Goal: Book appointment/travel/reservation

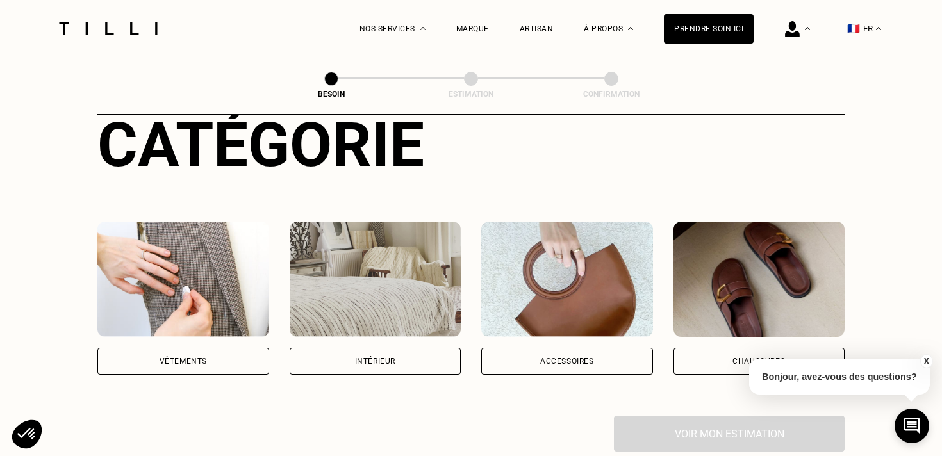
scroll to position [165, 0]
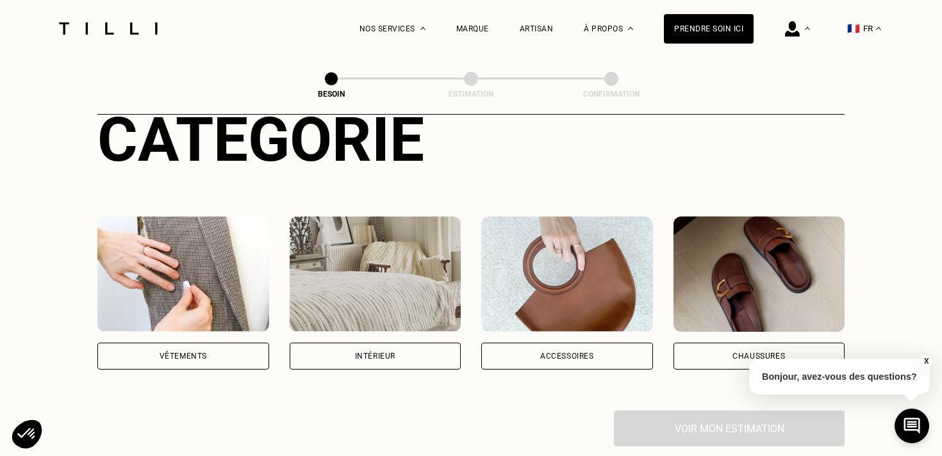
click at [224, 257] on img at bounding box center [183, 274] width 172 height 115
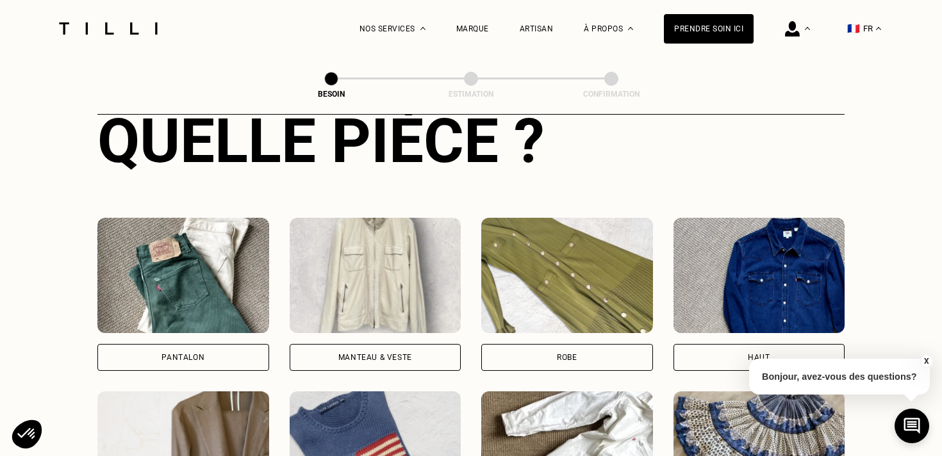
scroll to position [513, 0]
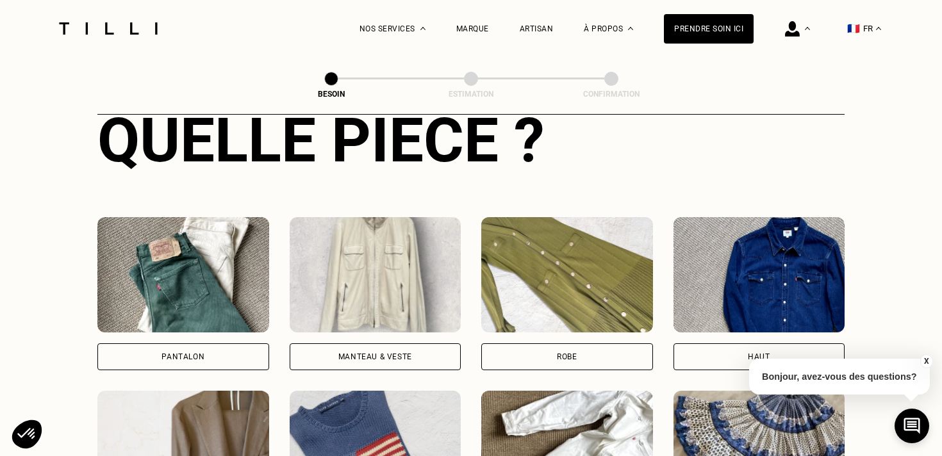
click at [202, 290] on img at bounding box center [183, 274] width 172 height 115
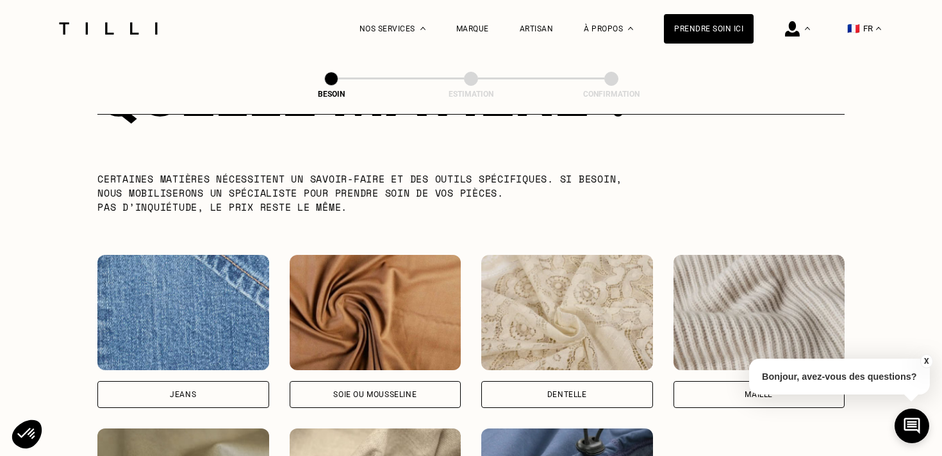
scroll to position [1257, 0]
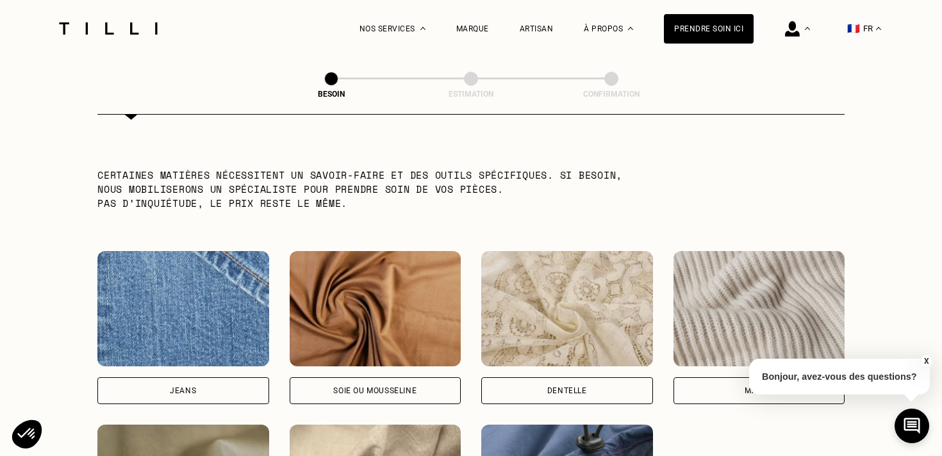
click at [135, 327] on img at bounding box center [183, 308] width 172 height 115
select select "FR"
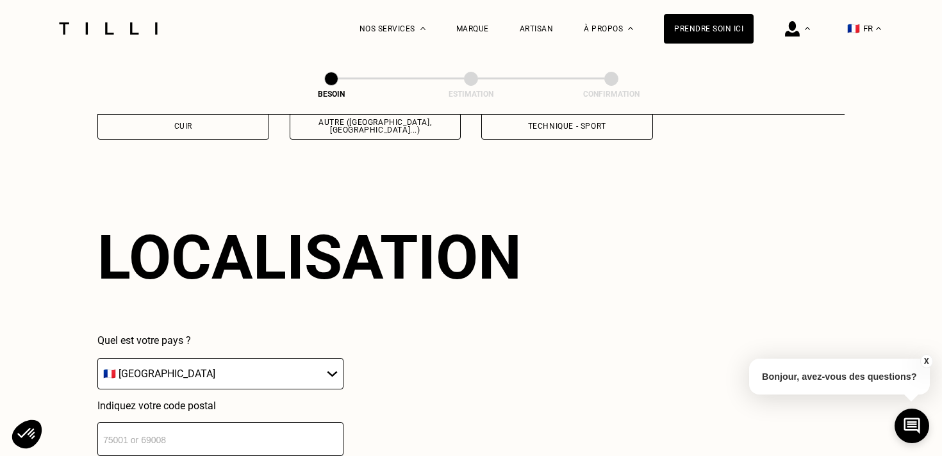
scroll to position [1719, 0]
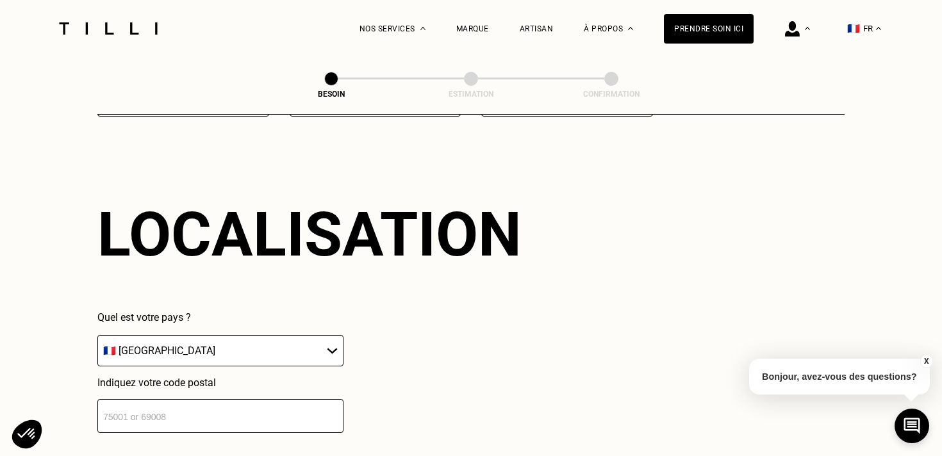
click at [202, 413] on input "number" at bounding box center [220, 416] width 246 height 34
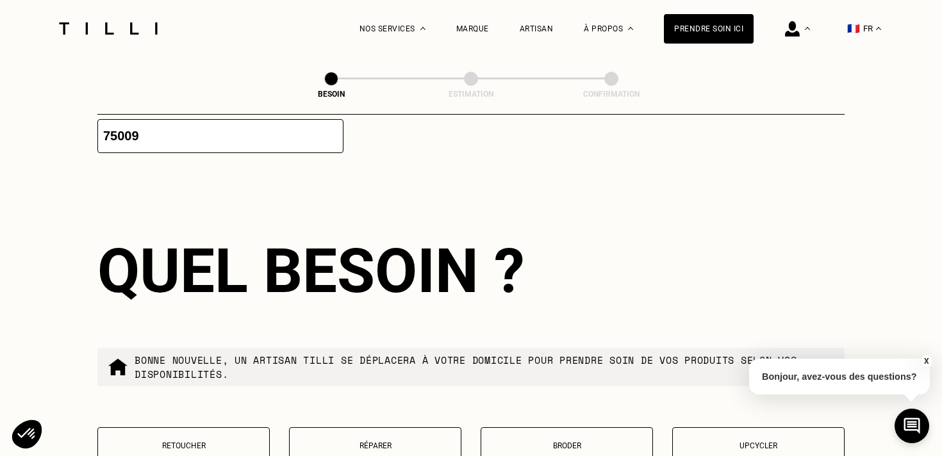
scroll to position [2035, 0]
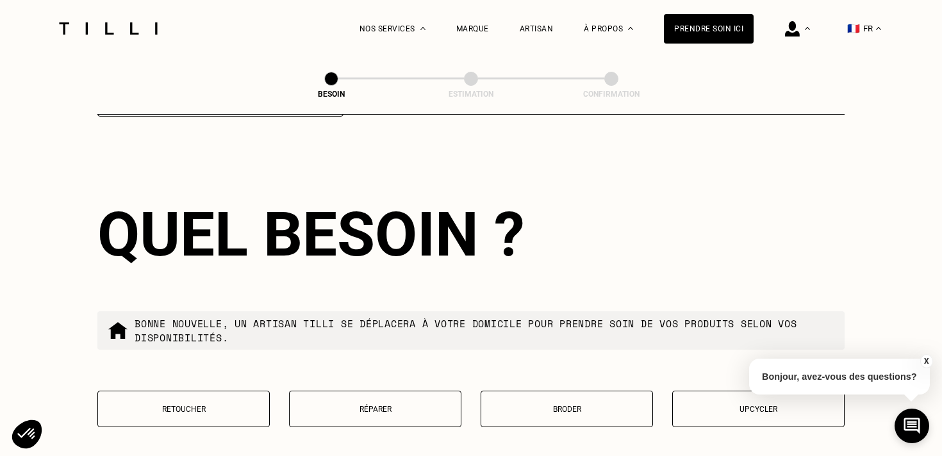
type input "75009"
click at [927, 361] on button "X" at bounding box center [926, 361] width 13 height 14
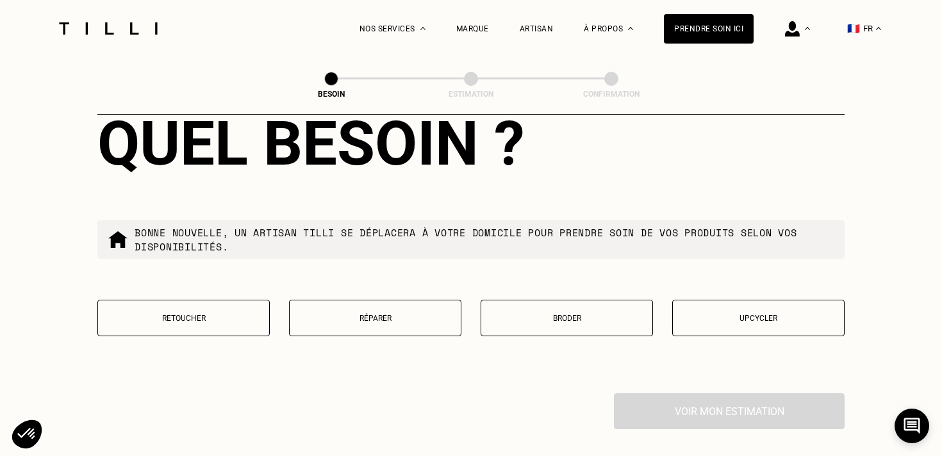
scroll to position [2125, 0]
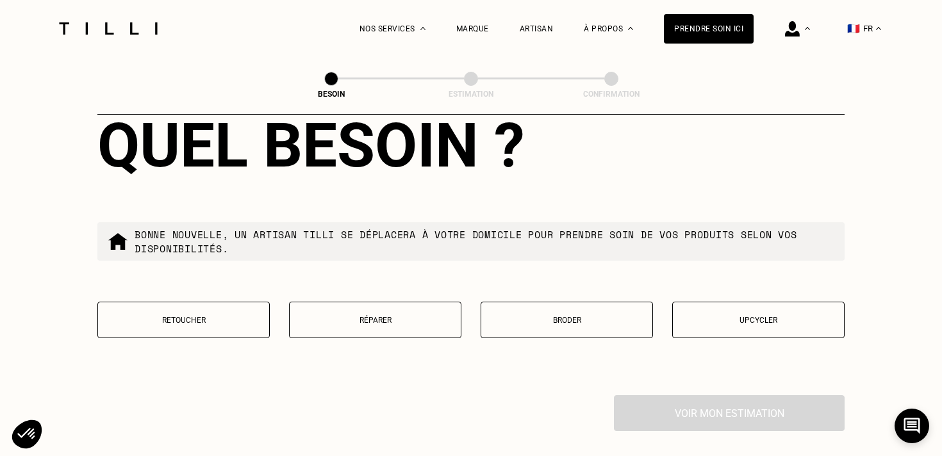
click at [205, 313] on button "Retoucher" at bounding box center [183, 320] width 172 height 37
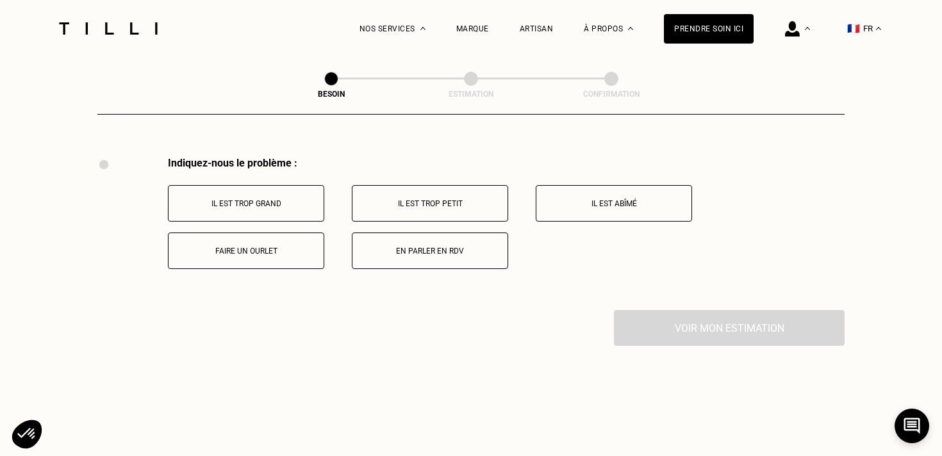
scroll to position [2364, 0]
click at [257, 243] on button "Faire un ourlet" at bounding box center [246, 250] width 156 height 37
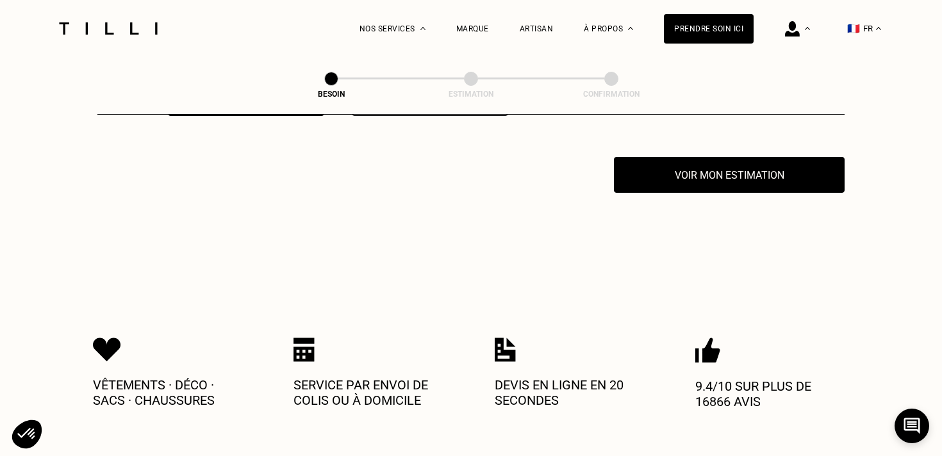
scroll to position [2517, 0]
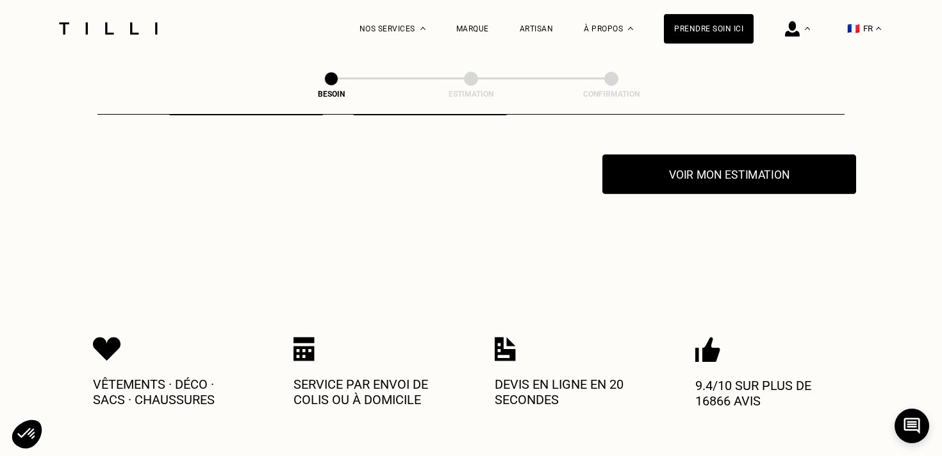
click at [758, 158] on button "Voir mon estimation" at bounding box center [729, 174] width 254 height 40
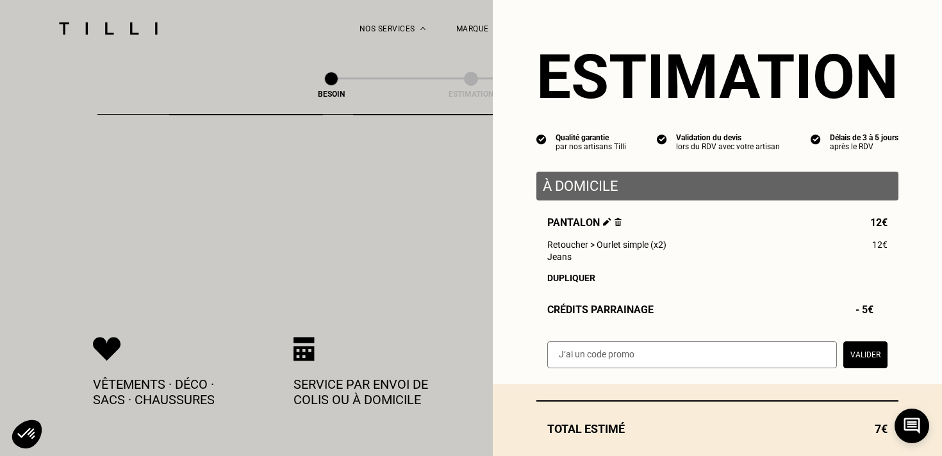
scroll to position [69, 0]
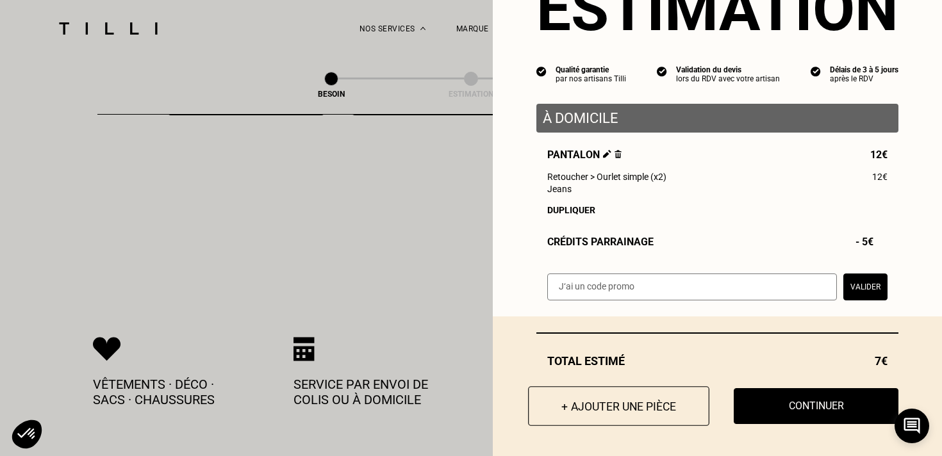
click at [597, 408] on button "+ Ajouter une pièce" at bounding box center [618, 406] width 181 height 40
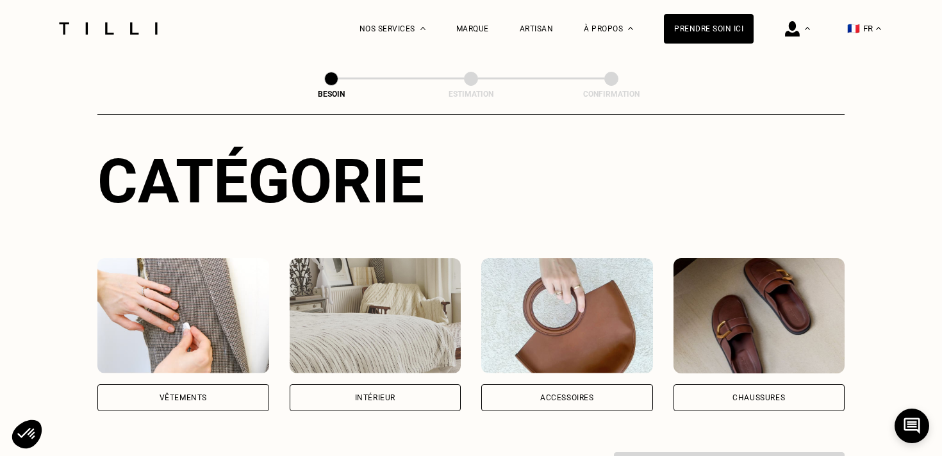
scroll to position [124, 0]
click at [182, 300] on img at bounding box center [183, 315] width 172 height 115
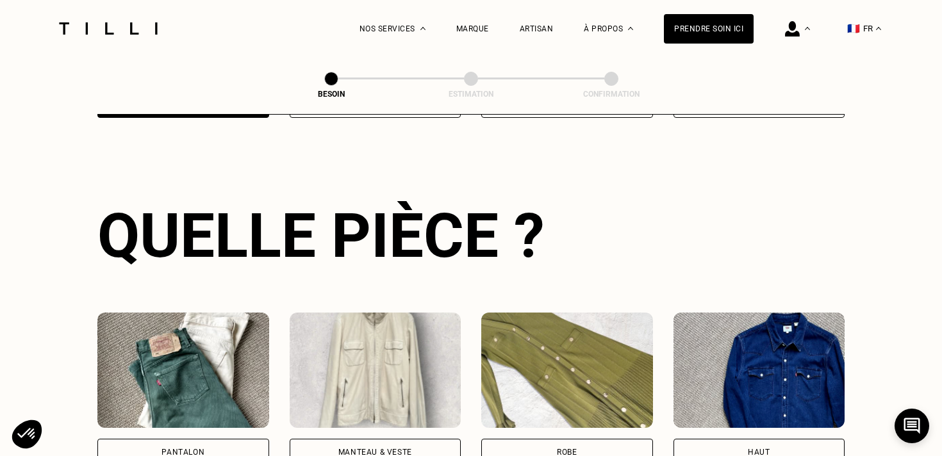
click at [180, 333] on img at bounding box center [183, 370] width 172 height 115
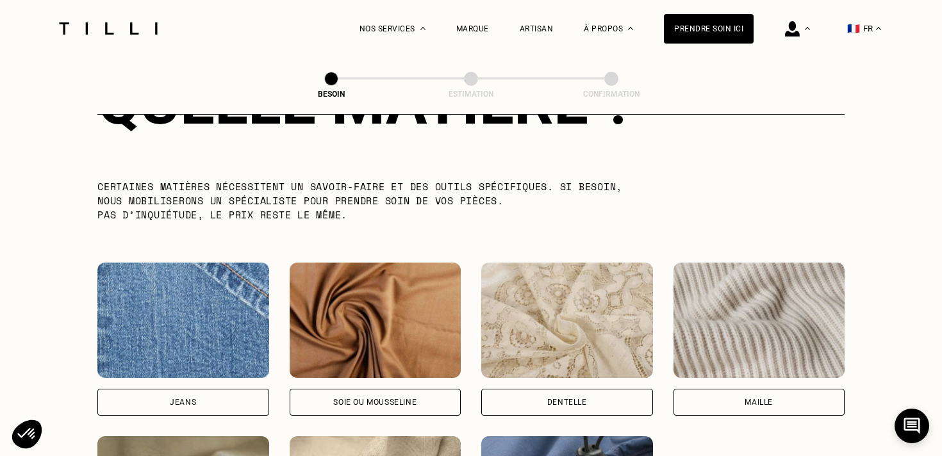
click at [176, 340] on img at bounding box center [183, 320] width 172 height 115
select select "FR"
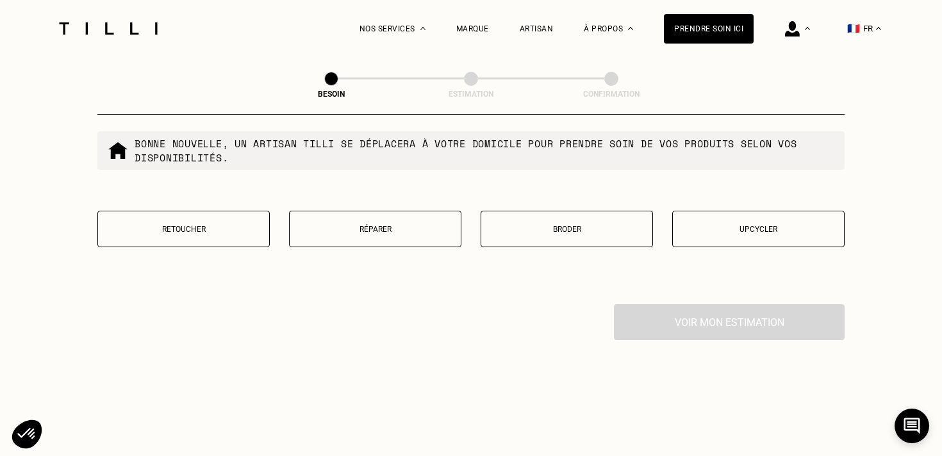
scroll to position [2211, 0]
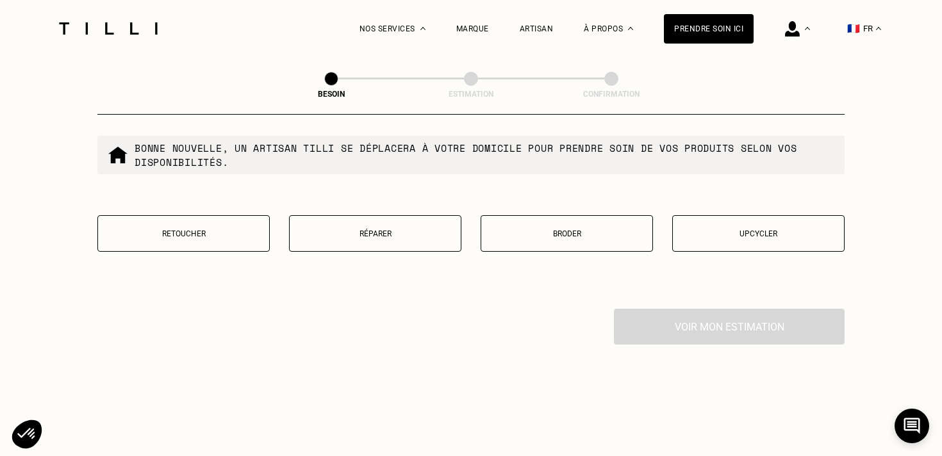
click at [211, 230] on button "Retoucher" at bounding box center [183, 233] width 172 height 37
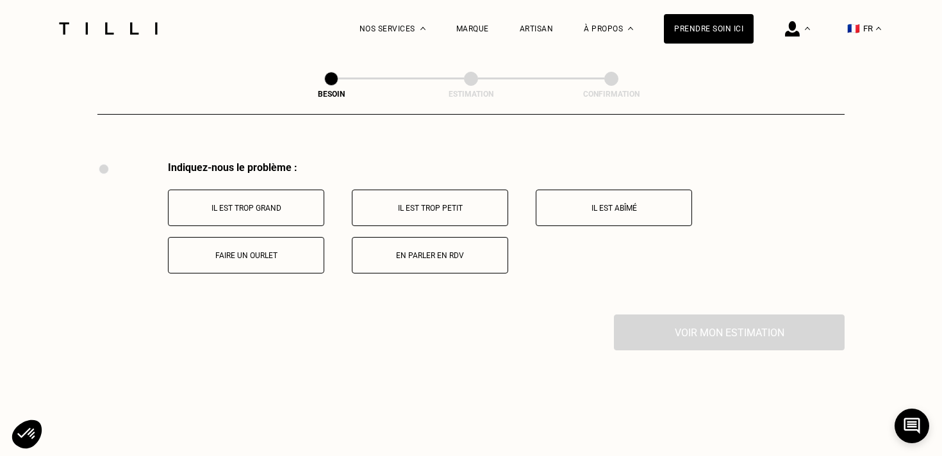
scroll to position [2364, 0]
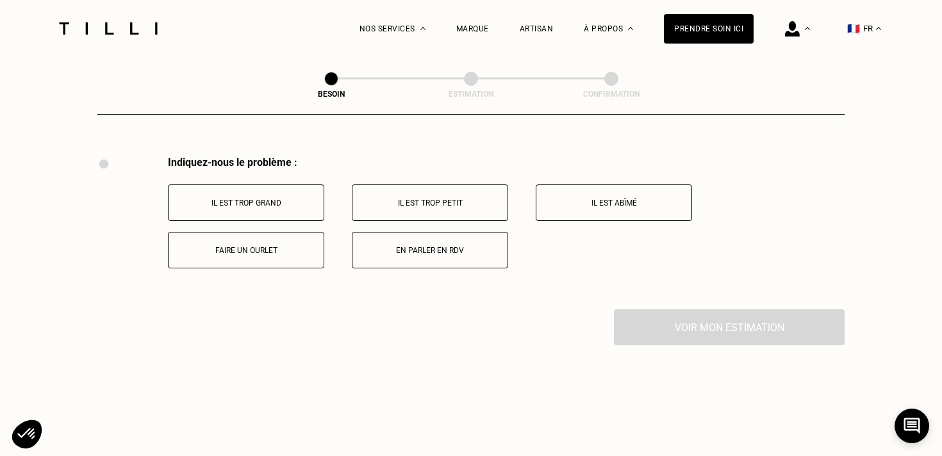
click at [258, 246] on p "Faire un ourlet" at bounding box center [246, 250] width 142 height 9
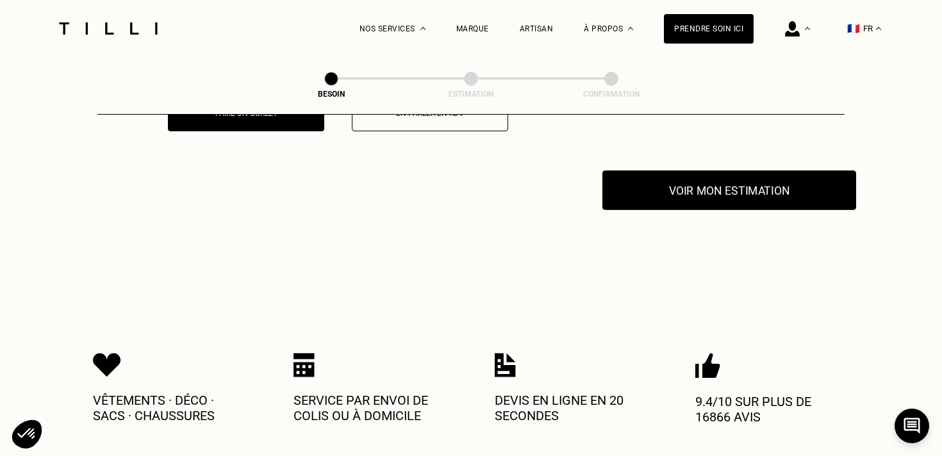
scroll to position [2517, 0]
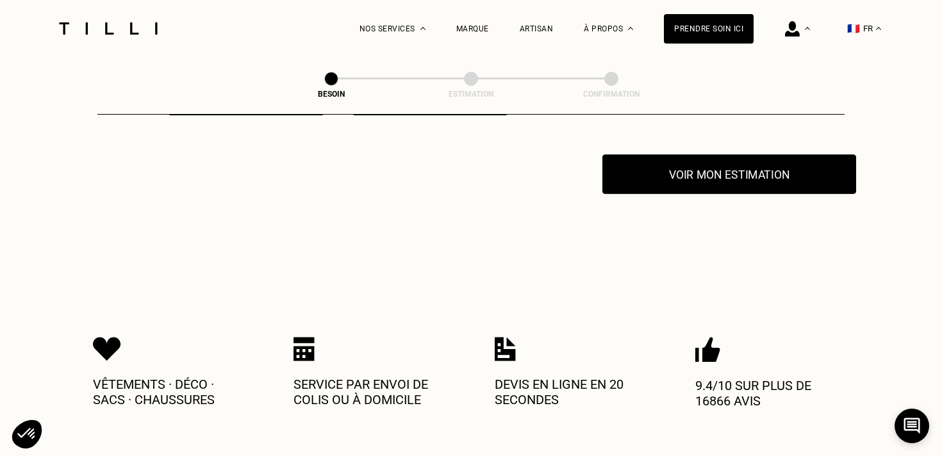
click at [731, 167] on button "Voir mon estimation" at bounding box center [729, 174] width 254 height 40
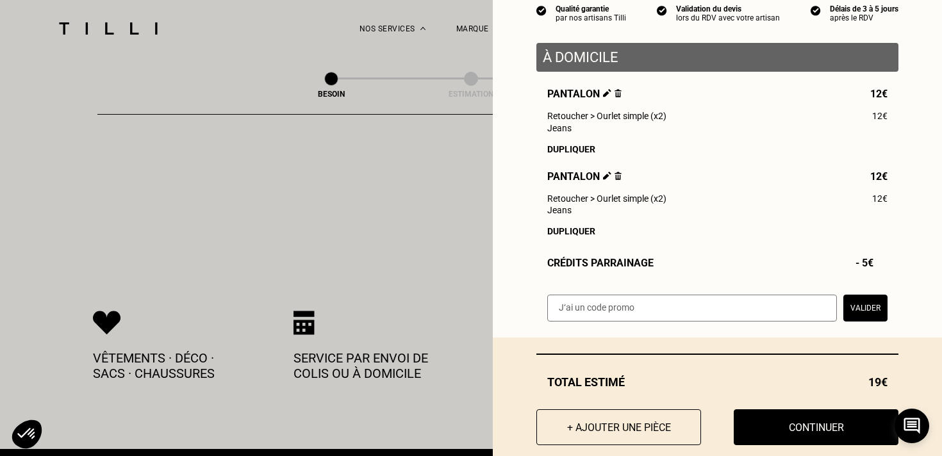
scroll to position [131, 0]
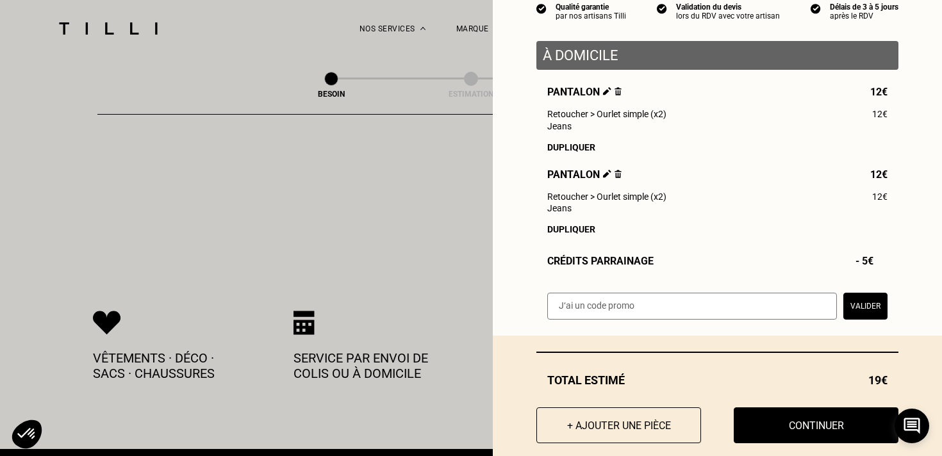
click at [754, 310] on input "text" at bounding box center [692, 306] width 290 height 27
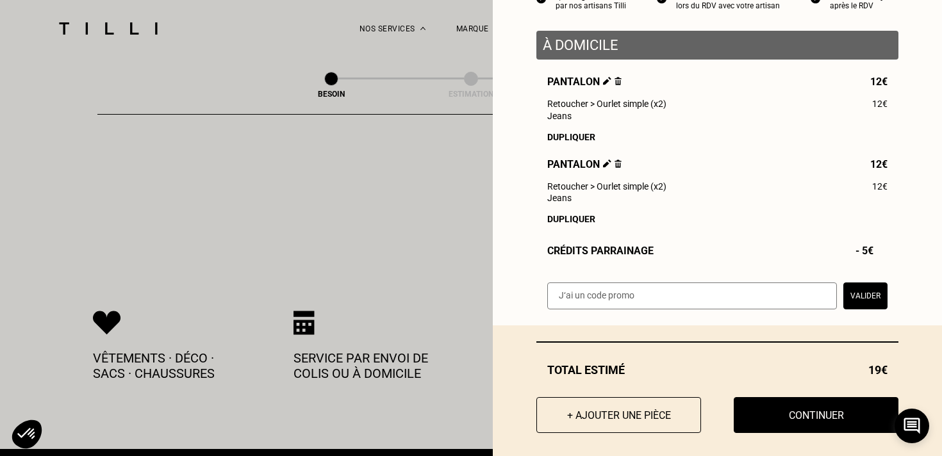
scroll to position [152, 0]
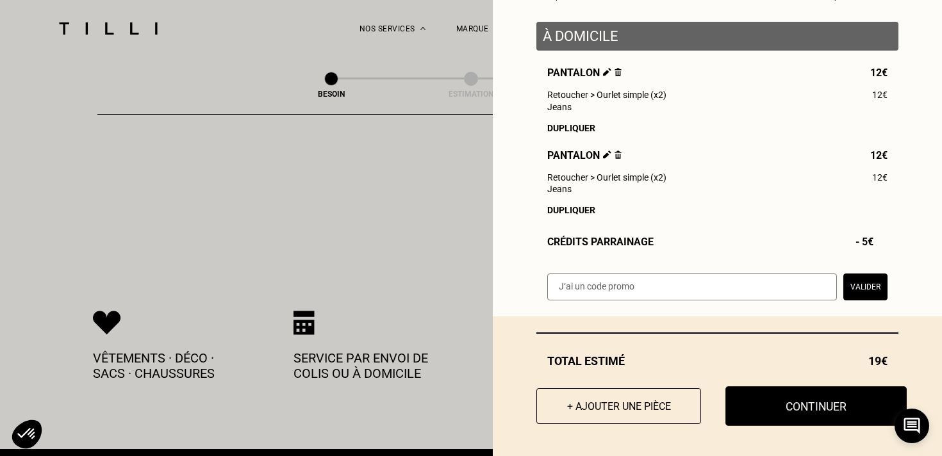
click at [816, 405] on button "Continuer" at bounding box center [815, 406] width 181 height 40
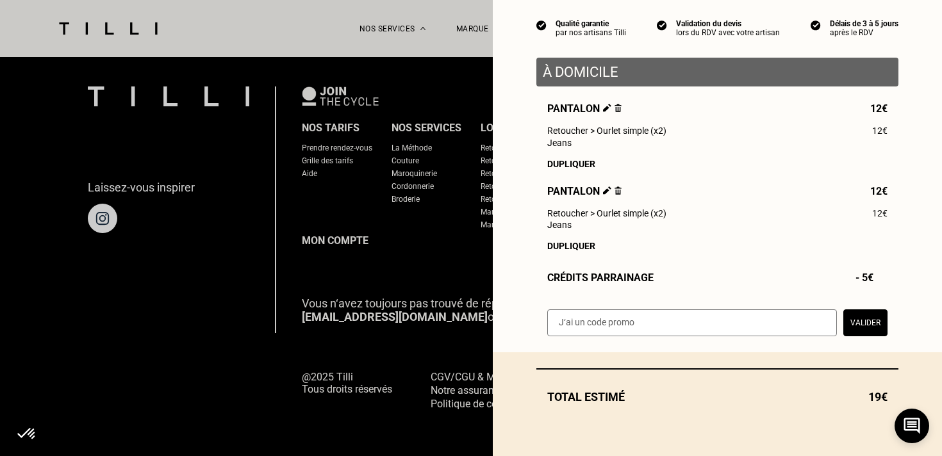
scroll to position [839, 0]
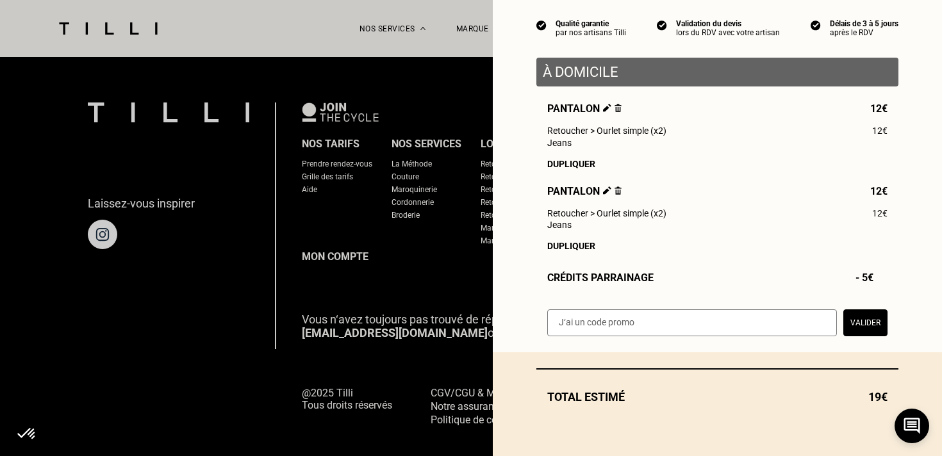
select select "FR"
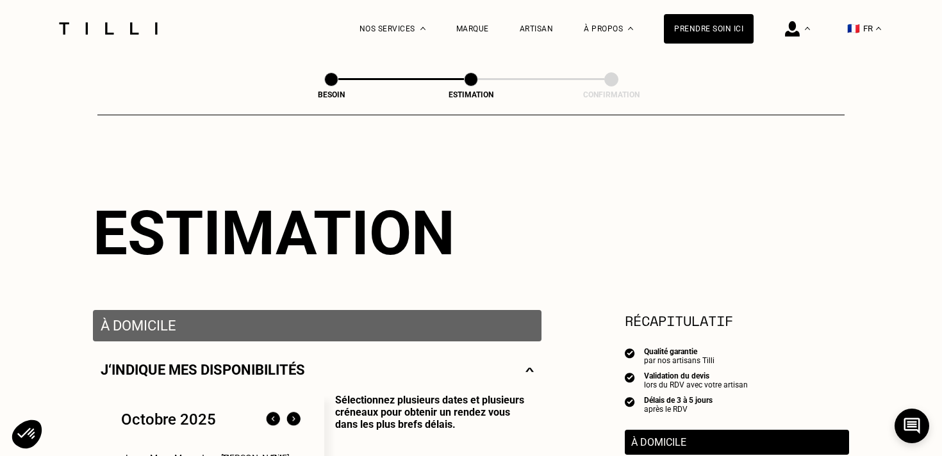
type input "07 69 58 45 00"
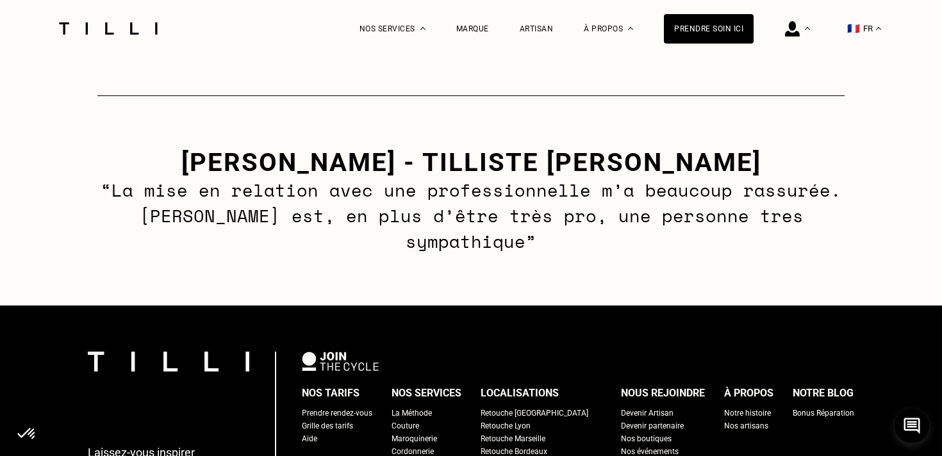
scroll to position [1884, 0]
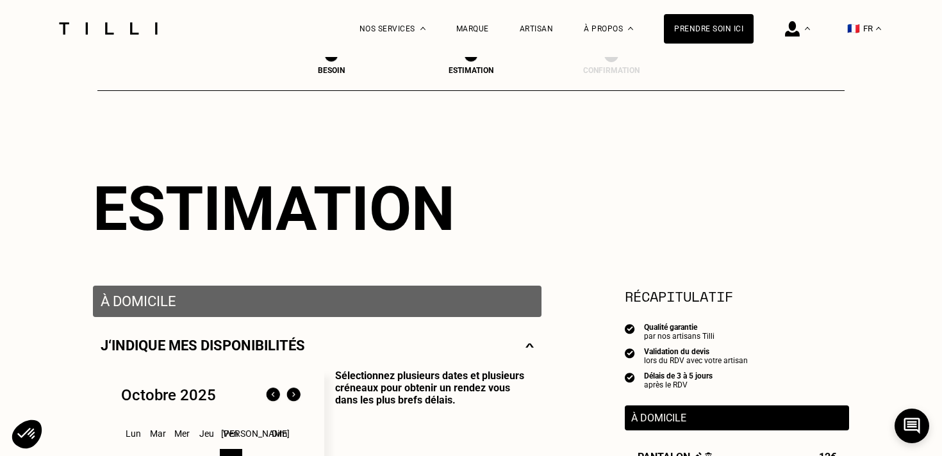
scroll to position [24, 0]
